Goal: Transaction & Acquisition: Purchase product/service

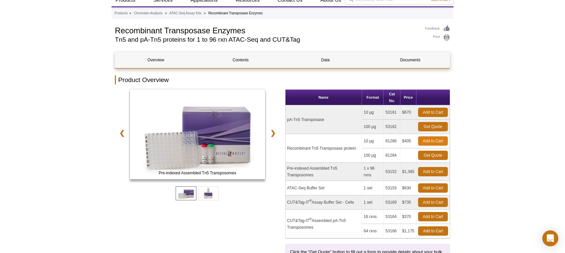
scroll to position [23, 0]
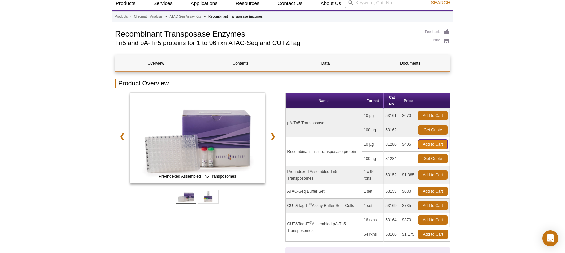
click at [433, 146] on link "Add to Cart" at bounding box center [433, 144] width 30 height 9
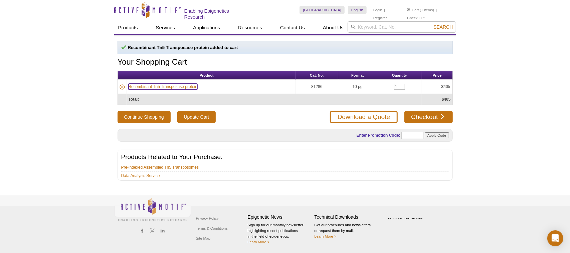
click at [151, 84] on link "Recombinant Tn5 Transposase protein" at bounding box center [163, 87] width 69 height 6
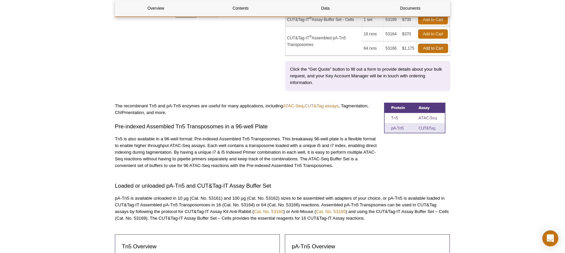
scroll to position [243, 0]
